Goal: Navigation & Orientation: Find specific page/section

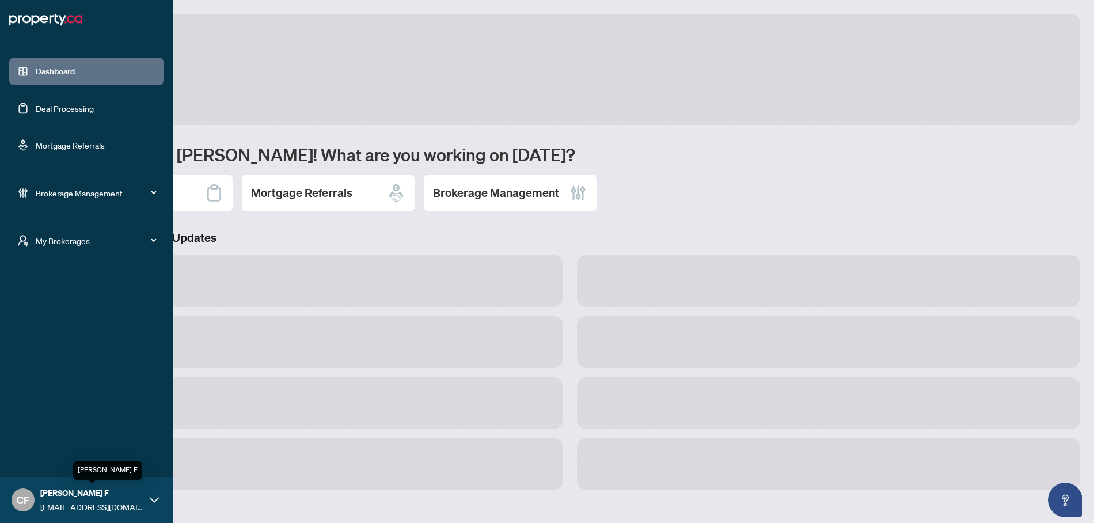
click at [92, 497] on span "[PERSON_NAME] F" at bounding box center [92, 493] width 104 height 13
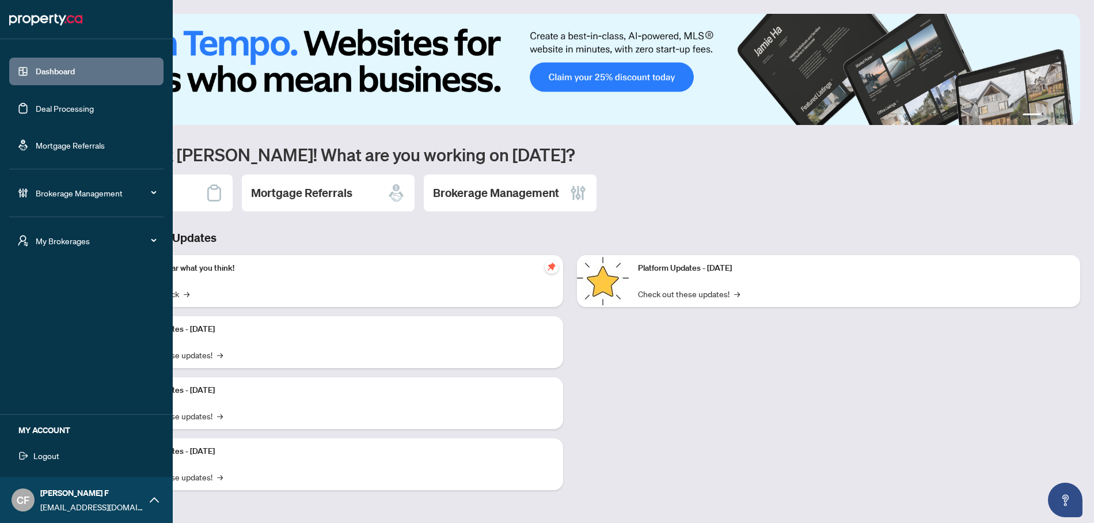
click at [78, 234] on span "My Brokerages" at bounding box center [96, 240] width 120 height 13
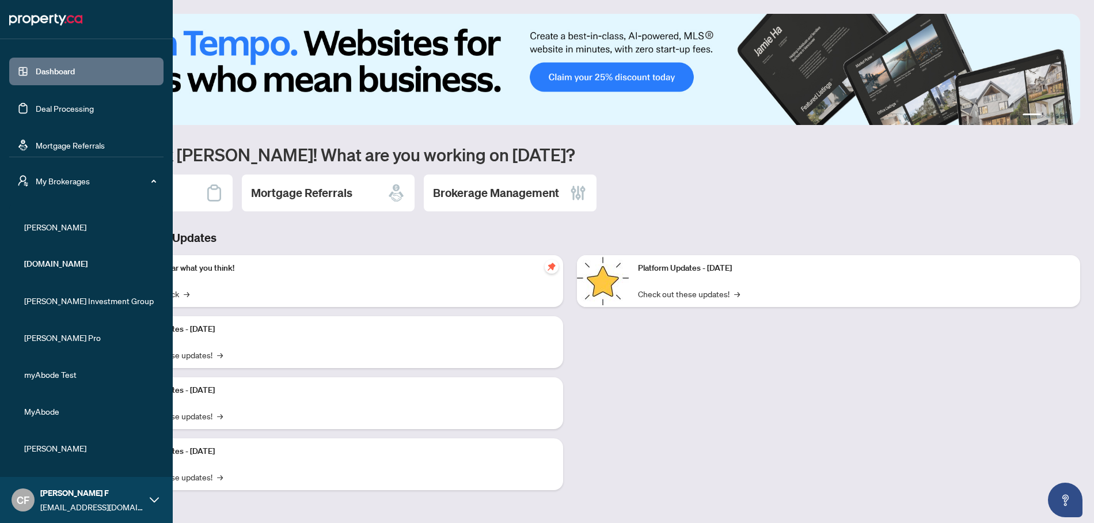
click at [41, 223] on span "[PERSON_NAME]" at bounding box center [89, 227] width 131 height 13
